Goal: Entertainment & Leisure: Consume media (video, audio)

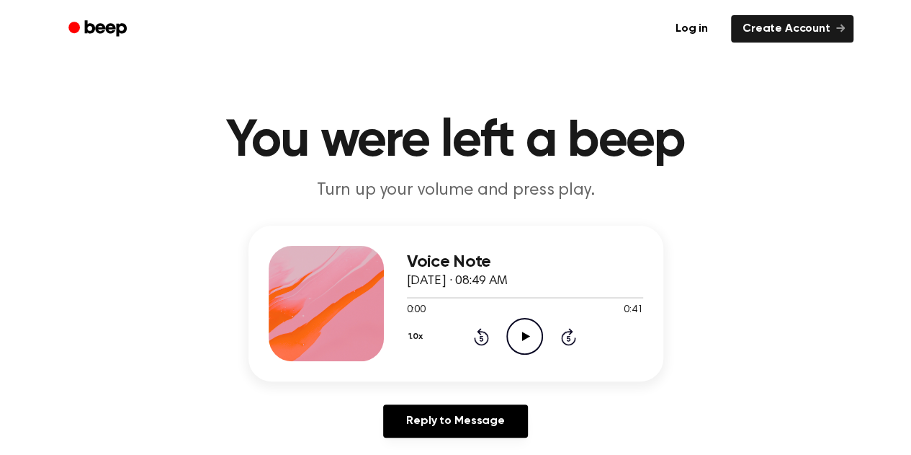
click at [534, 322] on circle at bounding box center [524, 335] width 35 height 35
click at [530, 323] on icon "Pause Audio" at bounding box center [524, 336] width 37 height 37
click at [475, 325] on div "1.0x Rewind 5 seconds Play Audio Skip 5 seconds" at bounding box center [525, 336] width 236 height 37
drag, startPoint x: 477, startPoint y: 329, endPoint x: 462, endPoint y: 307, distance: 27.0
click at [462, 307] on div "0:05 0:41" at bounding box center [525, 310] width 236 height 15
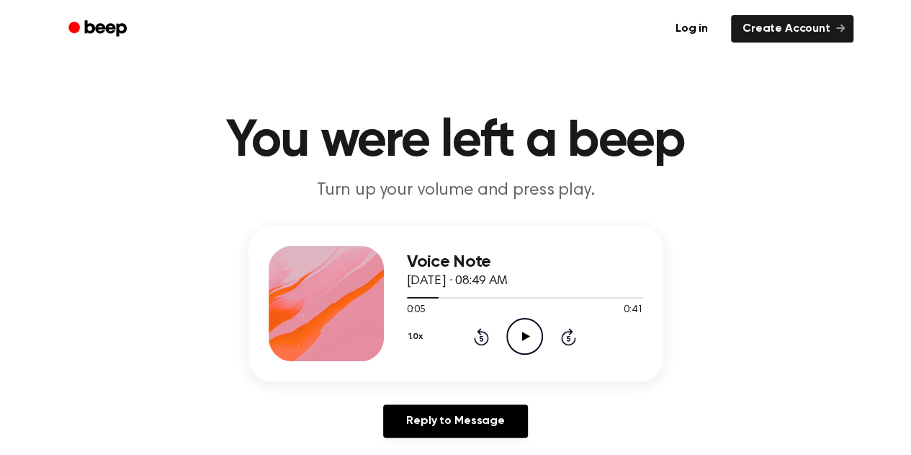
click at [473, 334] on div "1.0x Rewind 5 seconds Play Audio Skip 5 seconds" at bounding box center [525, 336] width 236 height 37
click at [481, 333] on icon at bounding box center [481, 336] width 15 height 17
click at [520, 335] on icon "Play Audio" at bounding box center [524, 336] width 37 height 37
click at [485, 332] on icon at bounding box center [481, 336] width 15 height 17
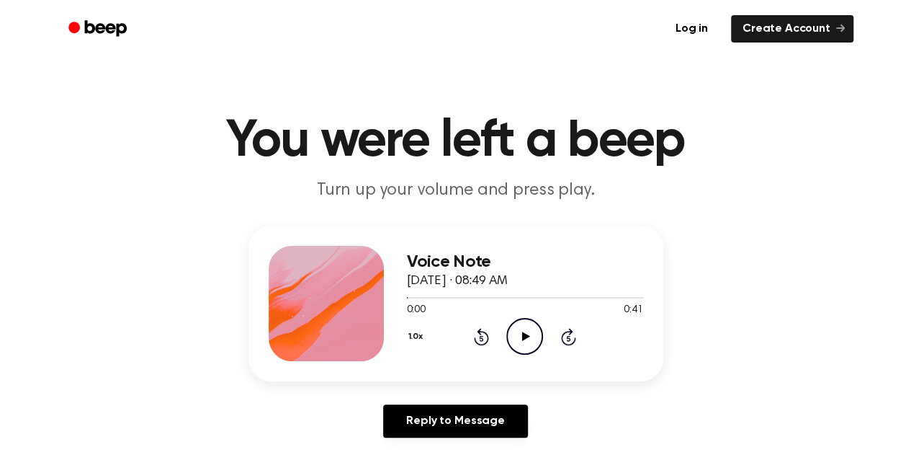
click at [526, 336] on icon at bounding box center [526, 335] width 8 height 9
click at [529, 332] on icon "Pause Audio" at bounding box center [524, 336] width 37 height 37
click at [525, 341] on icon "Play Audio" at bounding box center [524, 336] width 37 height 37
click at [500, 292] on div at bounding box center [525, 297] width 236 height 12
click at [534, 323] on icon "Play Audio" at bounding box center [524, 336] width 37 height 37
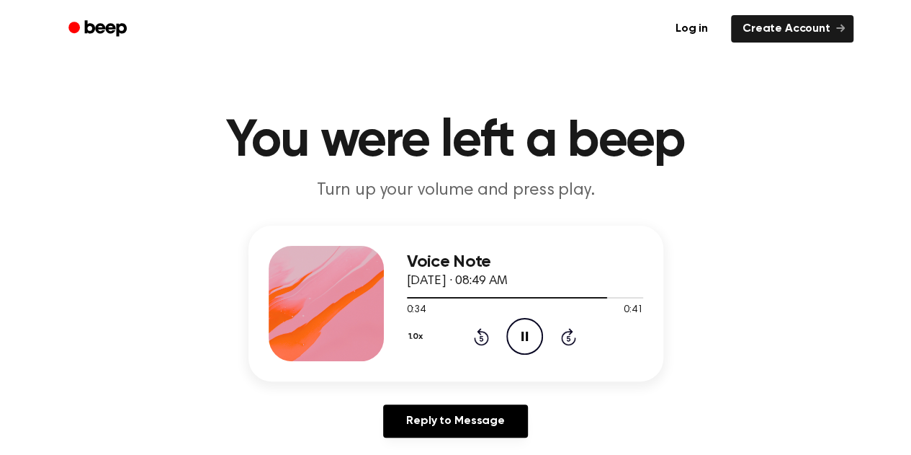
click at [524, 334] on icon "Pause Audio" at bounding box center [524, 336] width 37 height 37
